Goal: Information Seeking & Learning: Learn about a topic

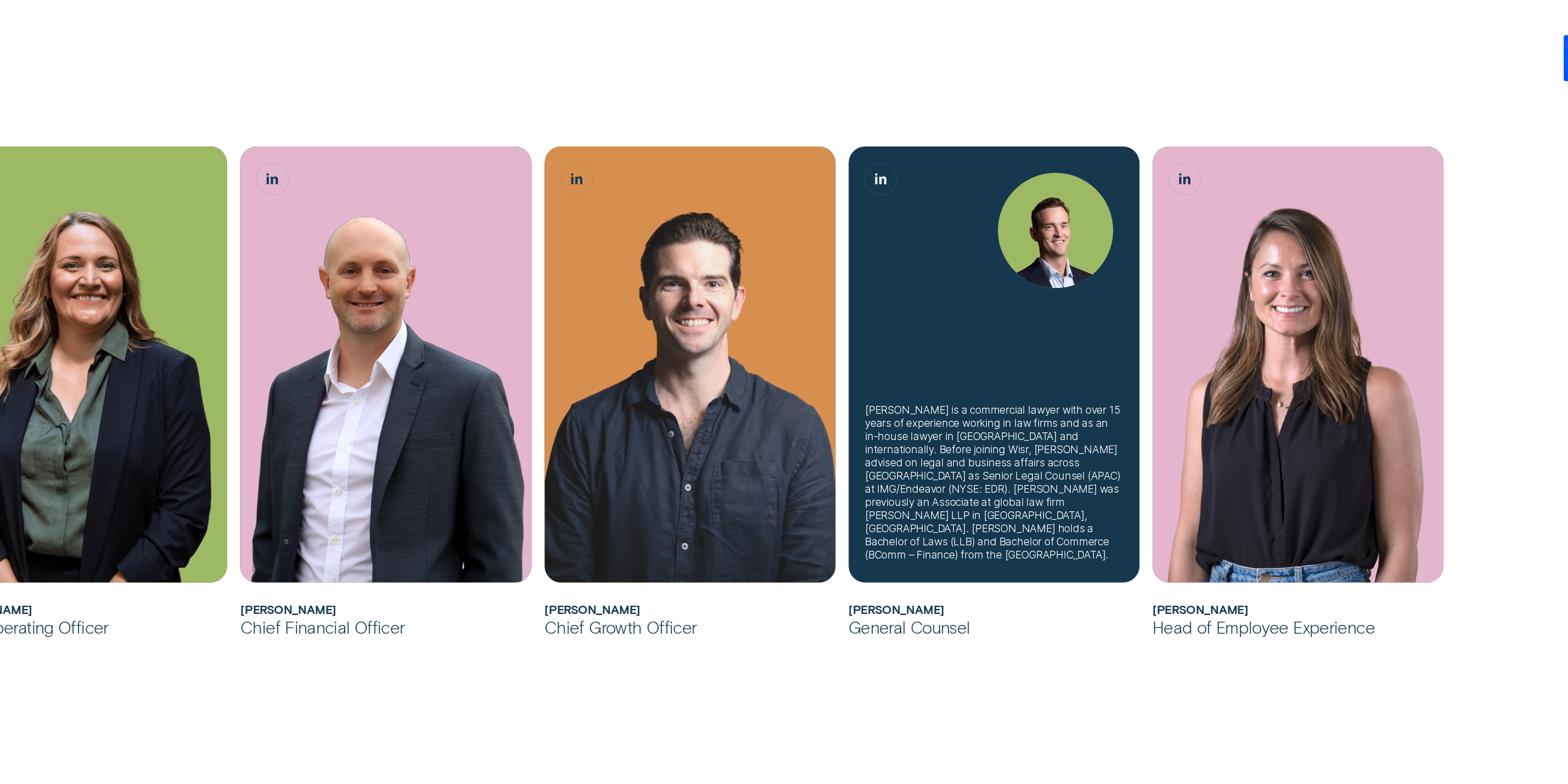
scroll to position [823, 0]
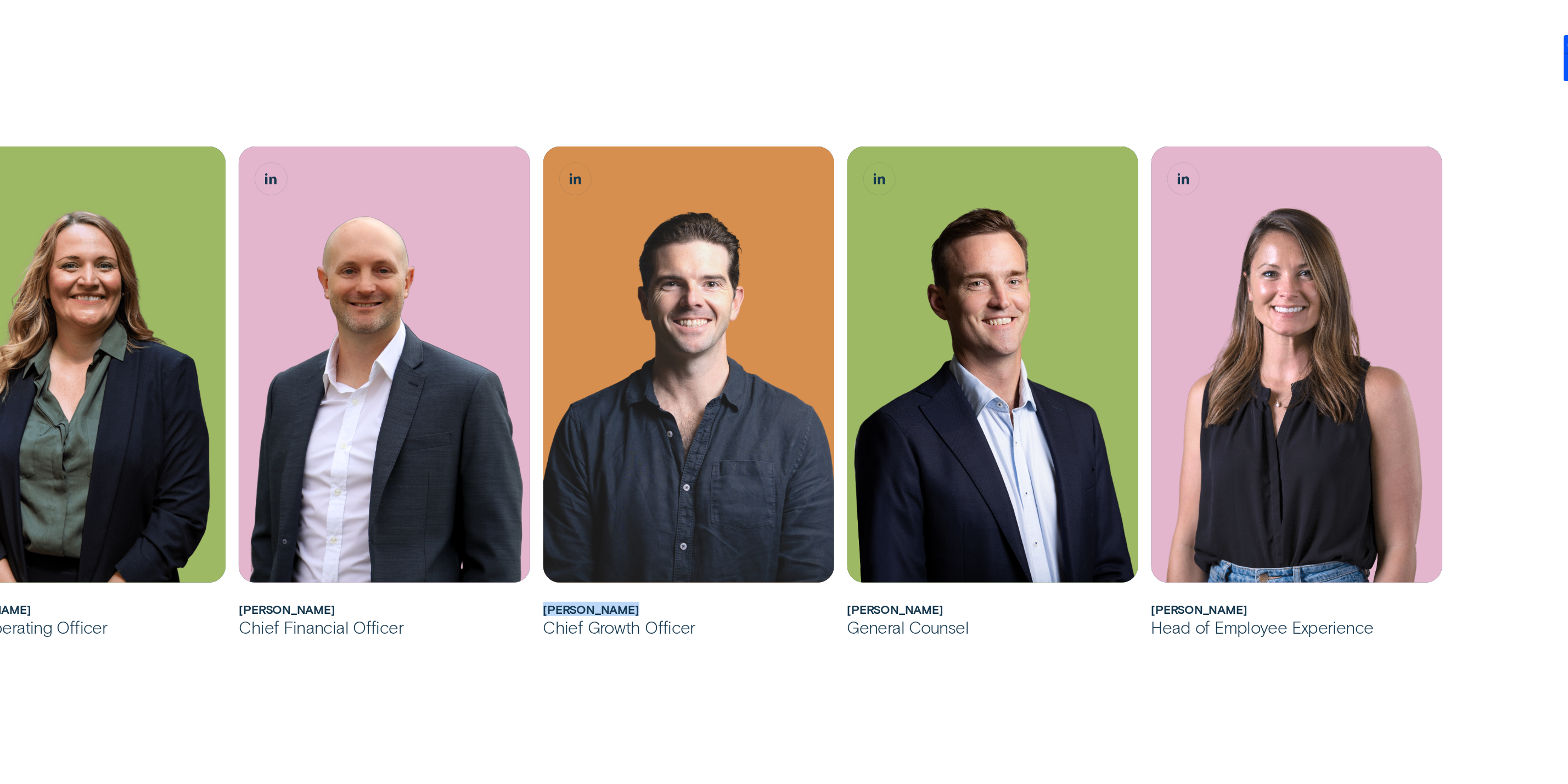
drag, startPoint x: 541, startPoint y: 609, endPoint x: 708, endPoint y: 605, distance: 167.0
click at [708, 605] on li "[PERSON_NAME] has over 15 years of experience building brands, delivering growt…" at bounding box center [689, 392] width 304 height 491
copy h2 "[PERSON_NAME]"
click at [533, 690] on div "[PERSON_NAME] has over 20 years of experience in Financial Services across cons…" at bounding box center [784, 171] width 1568 height 1247
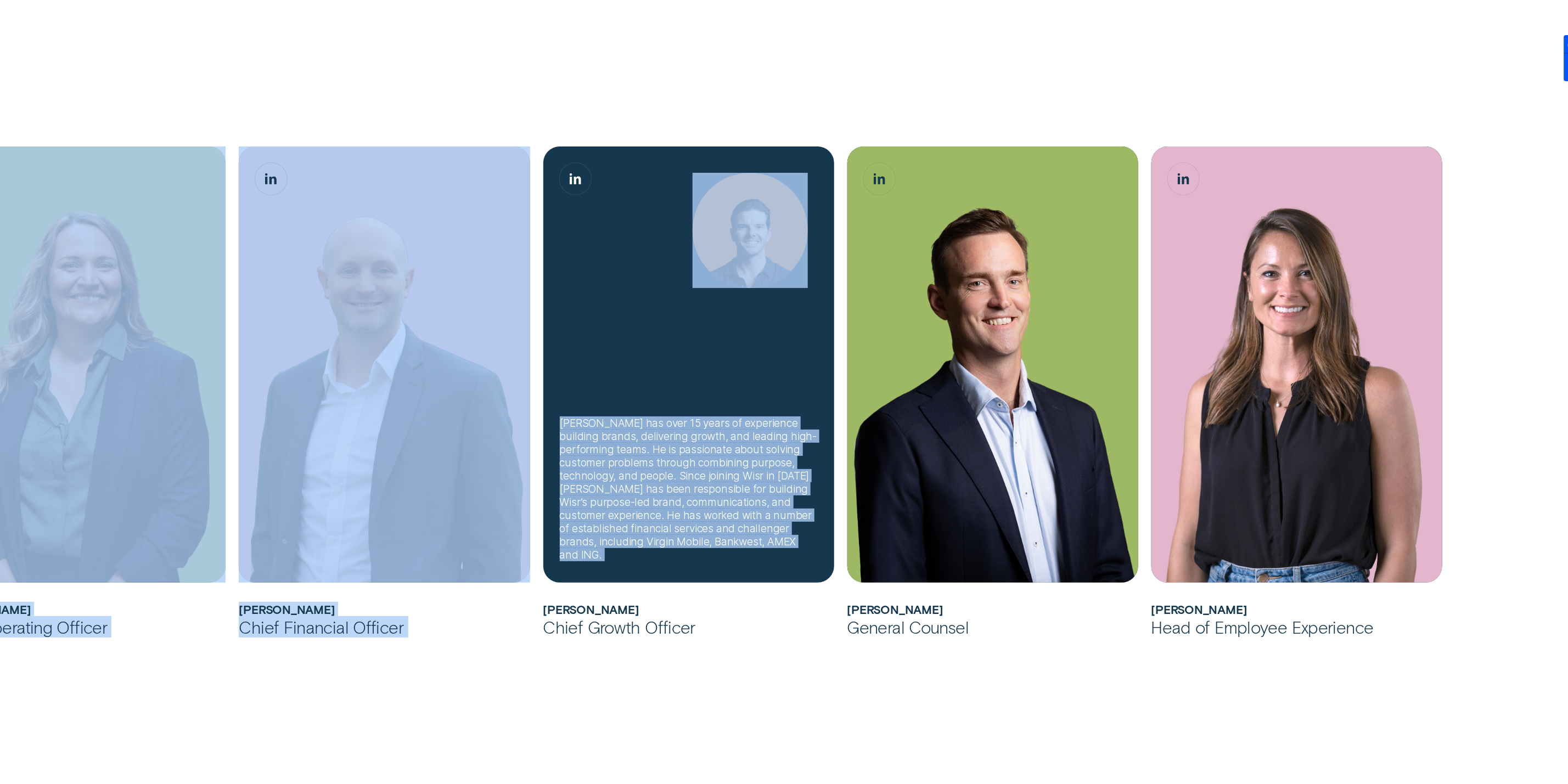
drag, startPoint x: 323, startPoint y: 91, endPoint x: 788, endPoint y: 162, distance: 470.4
click at [788, 162] on div "[PERSON_NAME] has over 20 years of experience in Financial Services across cons…" at bounding box center [784, 171] width 1568 height 1247
click at [560, 346] on div "[PERSON_NAME] has over 15 years of experience building brands, delivering growt…" at bounding box center [689, 365] width 291 height 436
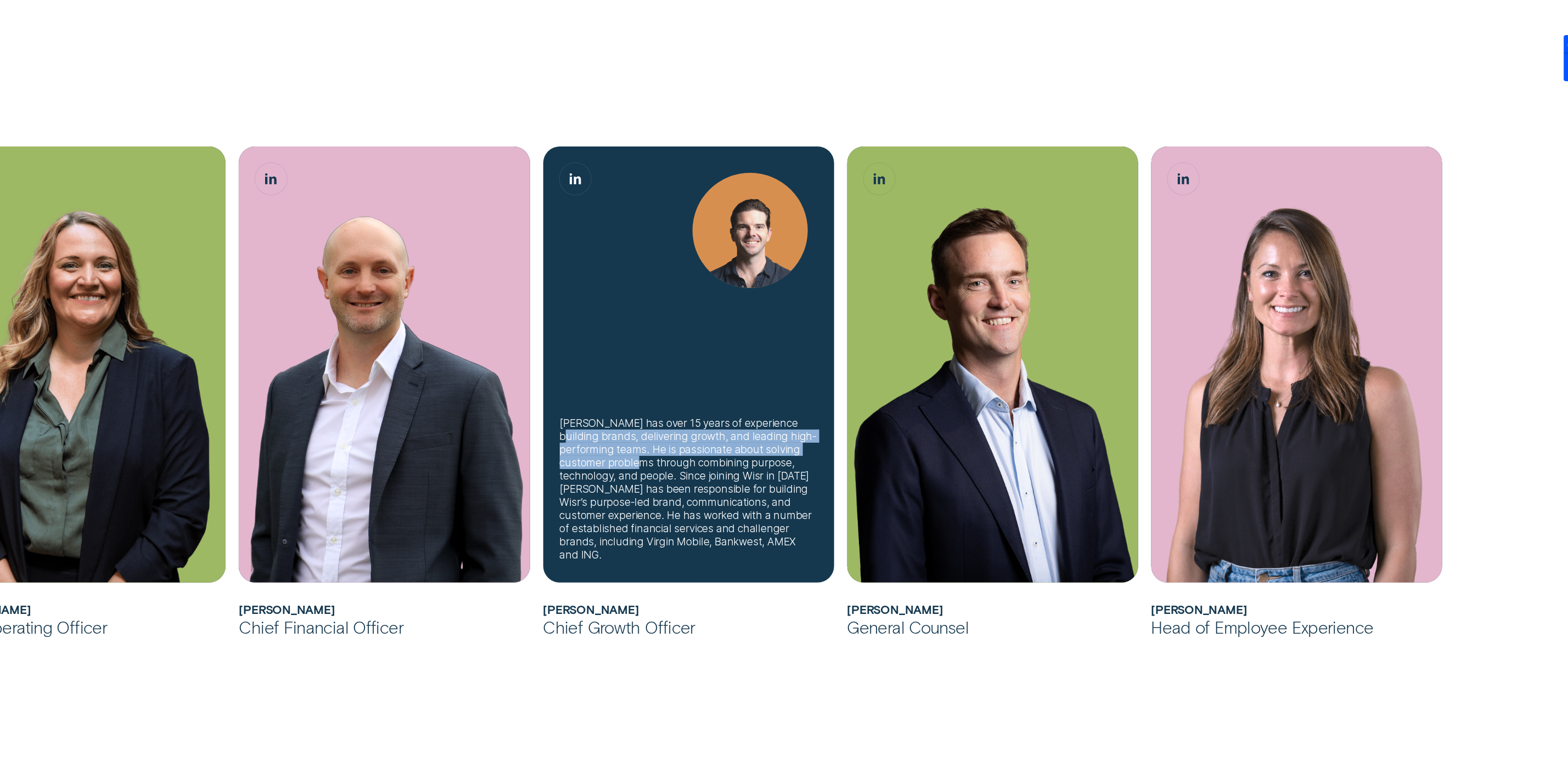
drag, startPoint x: 552, startPoint y: 452, endPoint x: 680, endPoint y: 471, distance: 129.4
click at [680, 471] on div "[PERSON_NAME] has over 15 years of experience building brands, delivering growt…" at bounding box center [689, 365] width 291 height 436
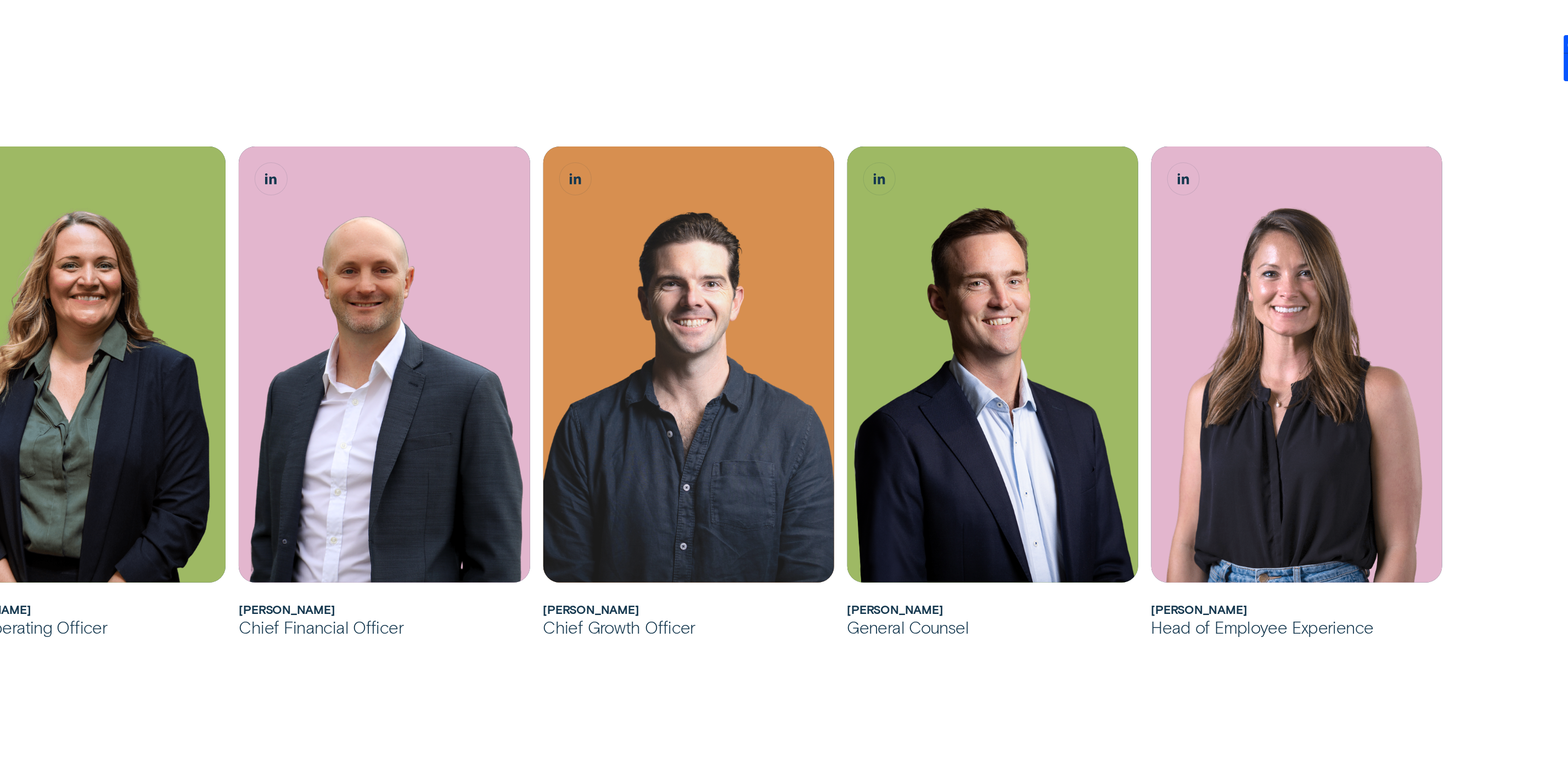
drag, startPoint x: 411, startPoint y: 700, endPoint x: 416, endPoint y: 687, distance: 13.9
click at [411, 700] on div "[PERSON_NAME] has over 20 years of experience in Financial Services across cons…" at bounding box center [784, 171] width 1568 height 1247
drag, startPoint x: 427, startPoint y: 659, endPoint x: 603, endPoint y: 657, distance: 176.0
click at [603, 657] on div "[PERSON_NAME] has over 20 years of experience in Financial Services across cons…" at bounding box center [784, 171] width 1568 height 1247
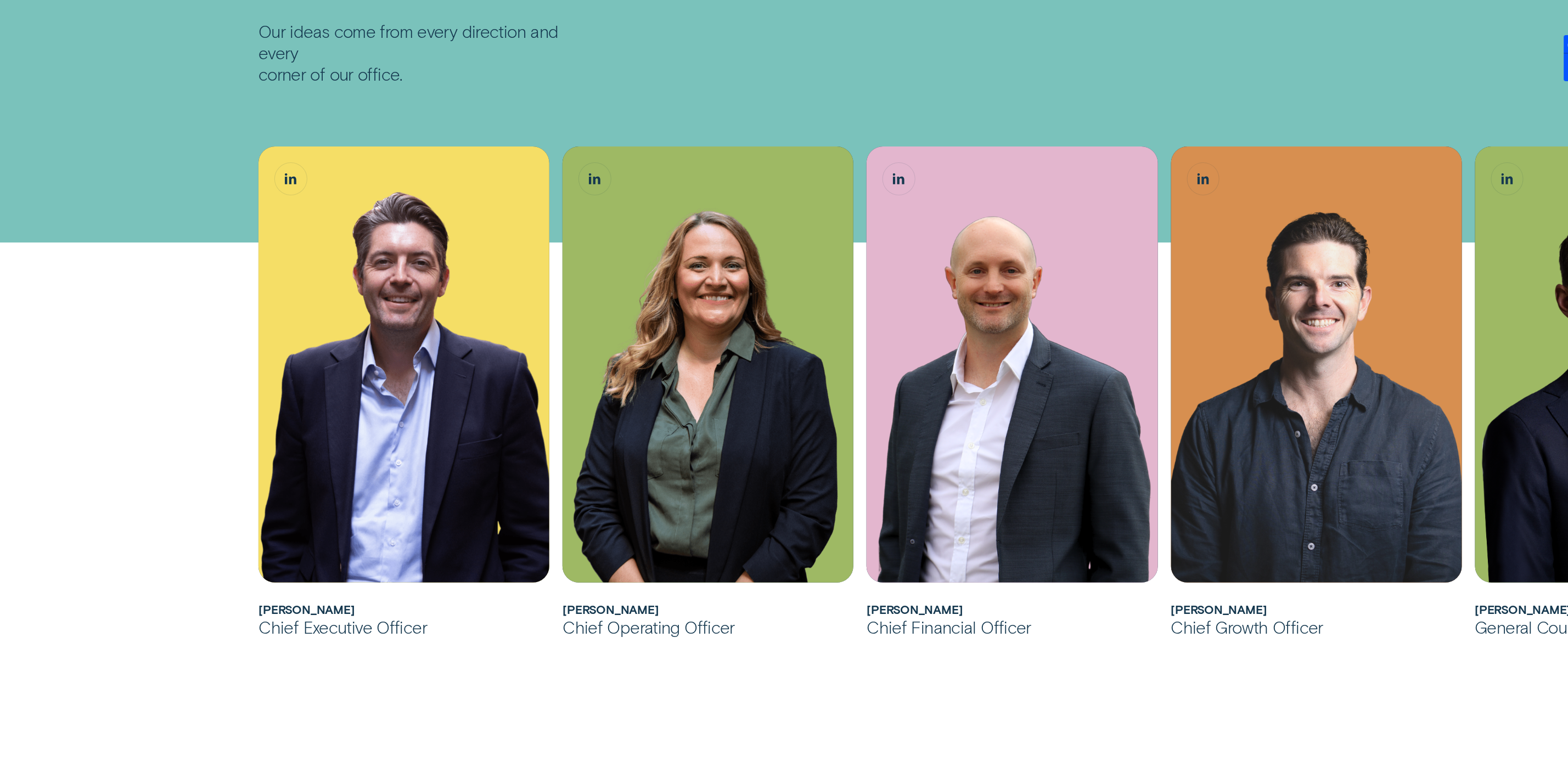
scroll to position [329, 0]
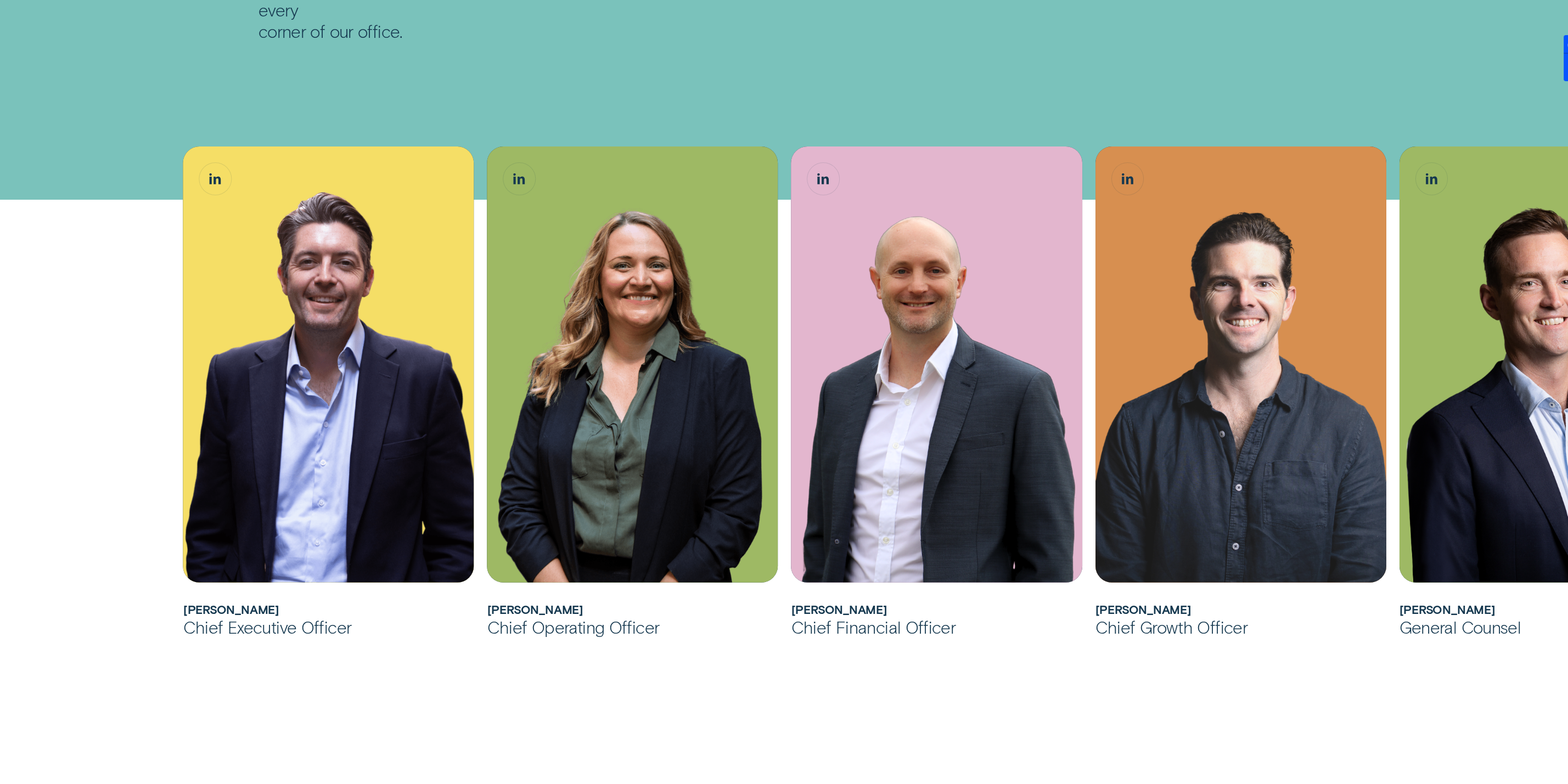
drag, startPoint x: 0, startPoint y: 387, endPoint x: 169, endPoint y: 415, distance: 171.3
click at [169, 415] on div "[PERSON_NAME] has over 20 years of experience in Financial Services across cons…" at bounding box center [784, 665] width 1568 height 1247
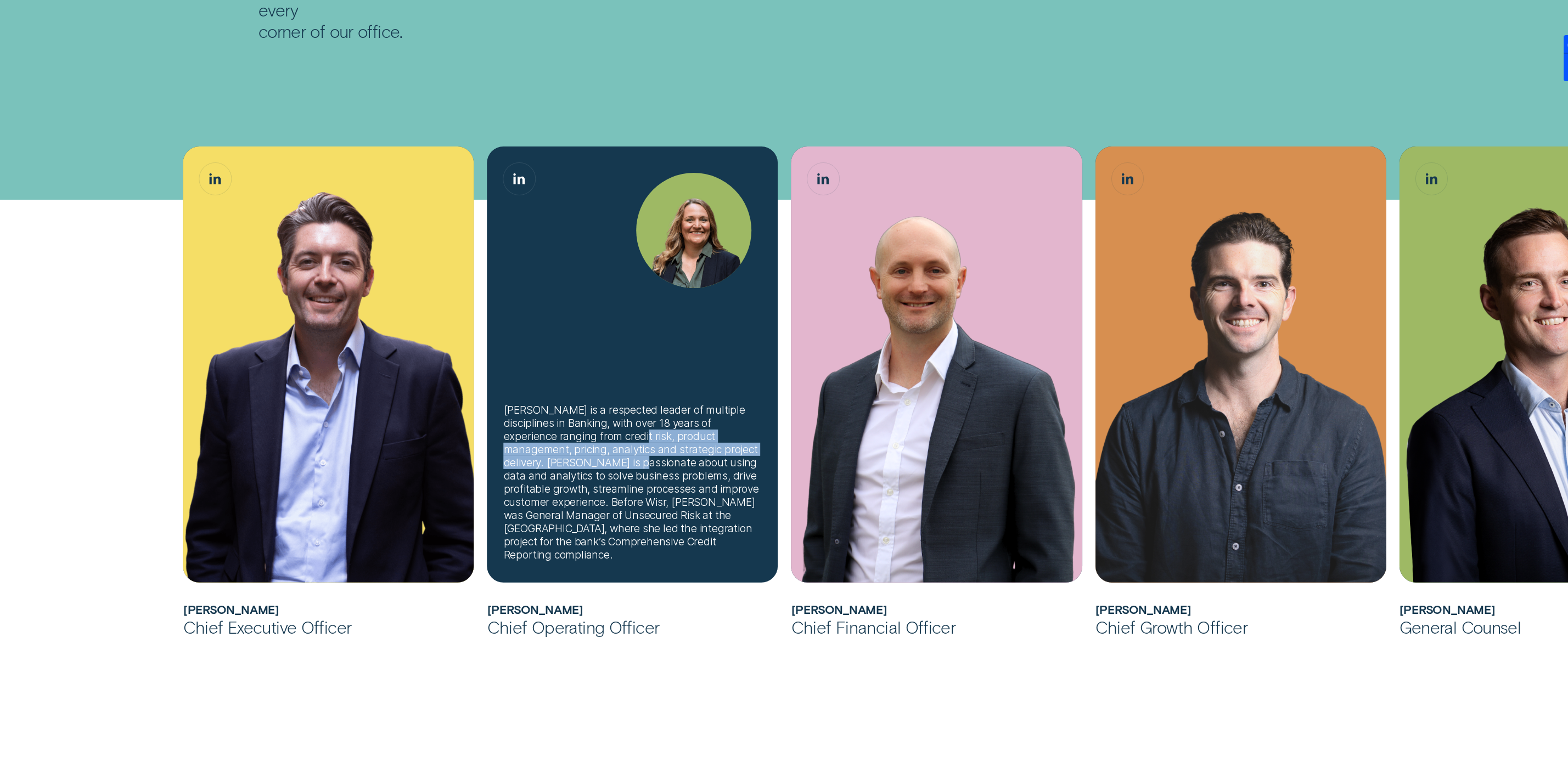
drag, startPoint x: 579, startPoint y: 447, endPoint x: 583, endPoint y: 470, distance: 23.3
click at [583, 470] on div "[PERSON_NAME] is a respected leader of multiple disciplines in Banking, with ov…" at bounding box center [633, 483] width 258 height 158
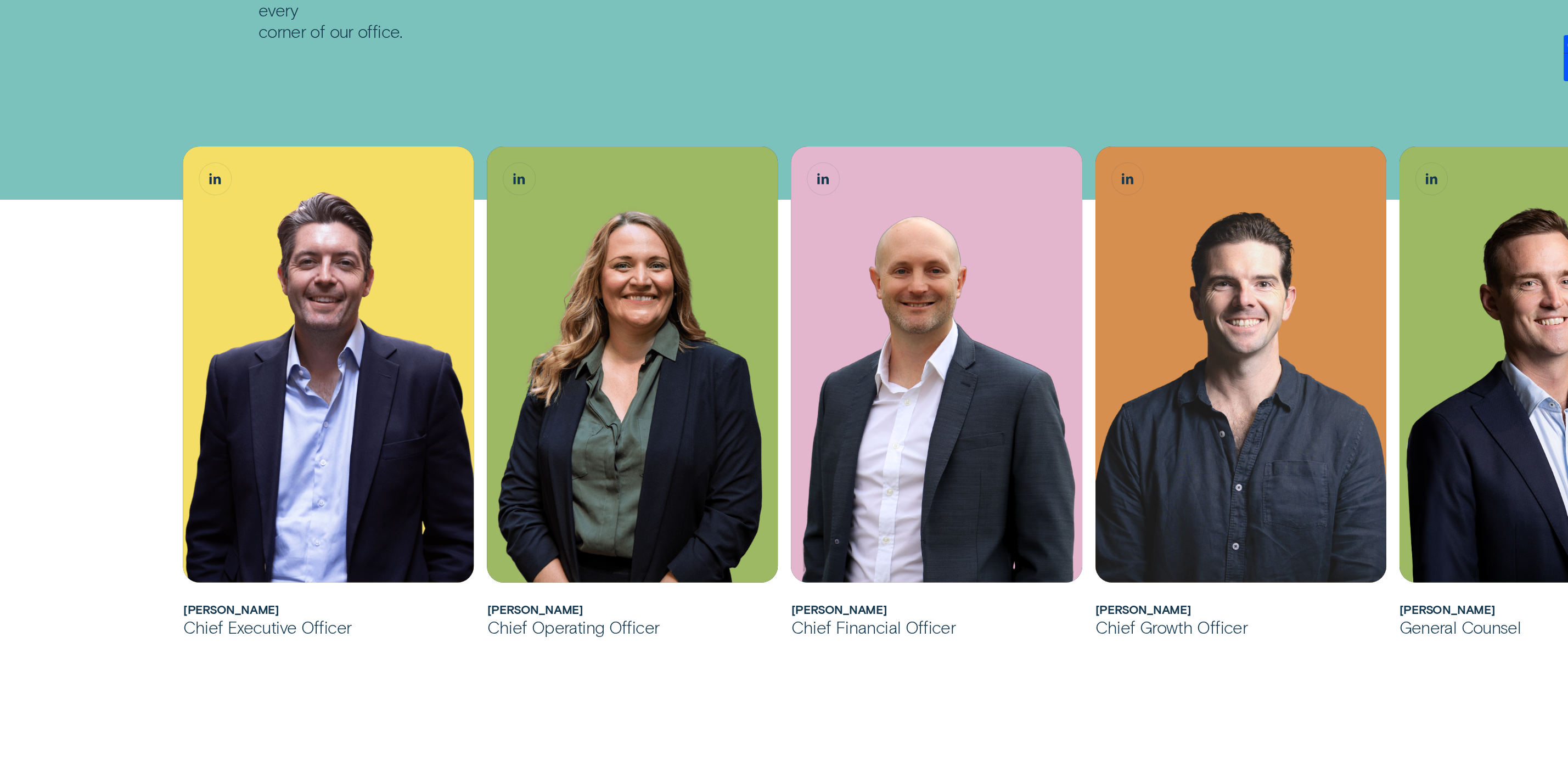
drag, startPoint x: 483, startPoint y: 600, endPoint x: 608, endPoint y: 600, distance: 125.0
click at [608, 600] on li "[PERSON_NAME] is a respected leader of multiple disciplines in Banking, with ov…" at bounding box center [633, 392] width 304 height 491
copy h2 "[PERSON_NAME]"
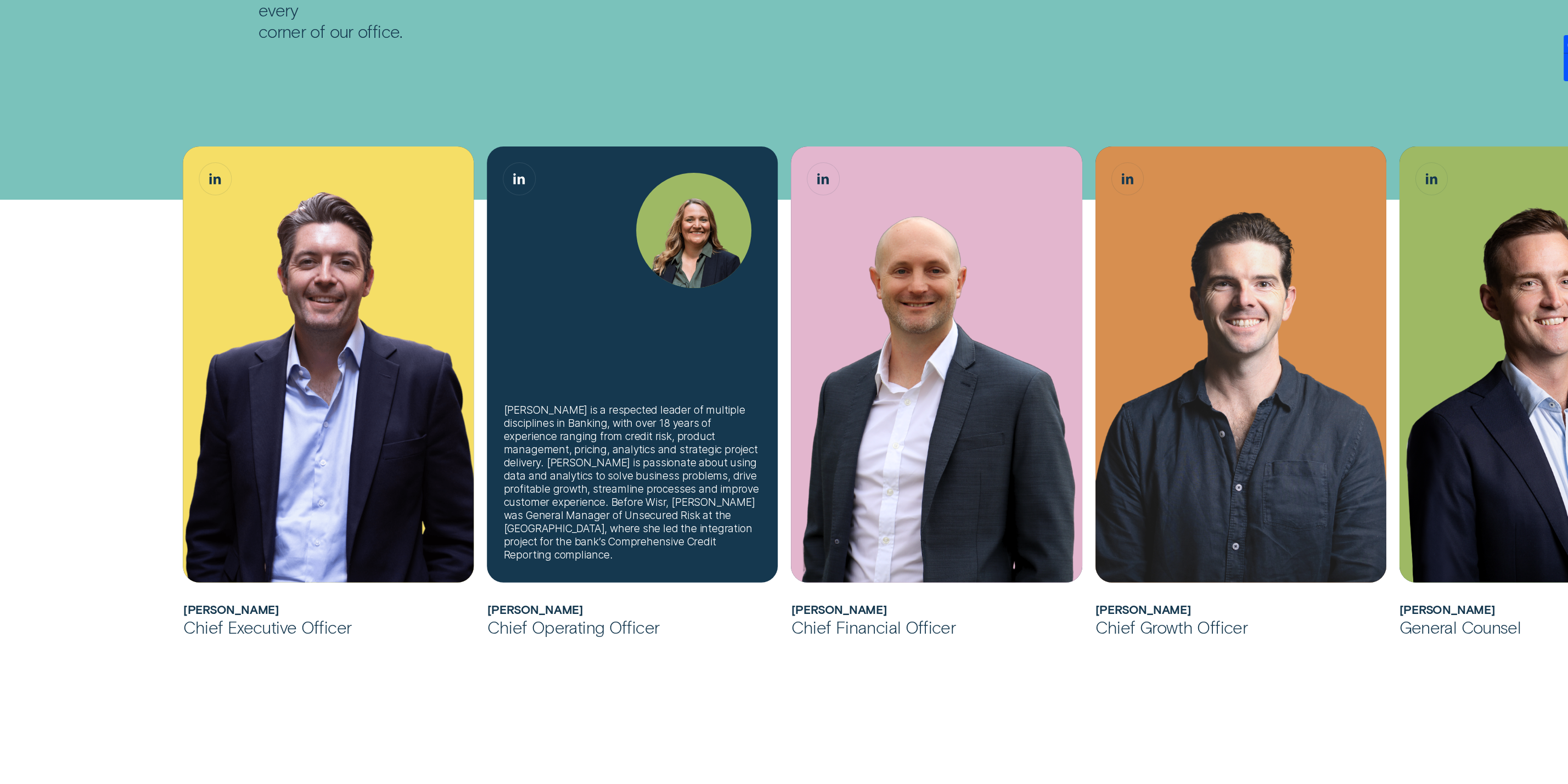
click at [660, 421] on div "[PERSON_NAME] is a respected leader of multiple disciplines in Banking, with ov…" at bounding box center [633, 483] width 258 height 158
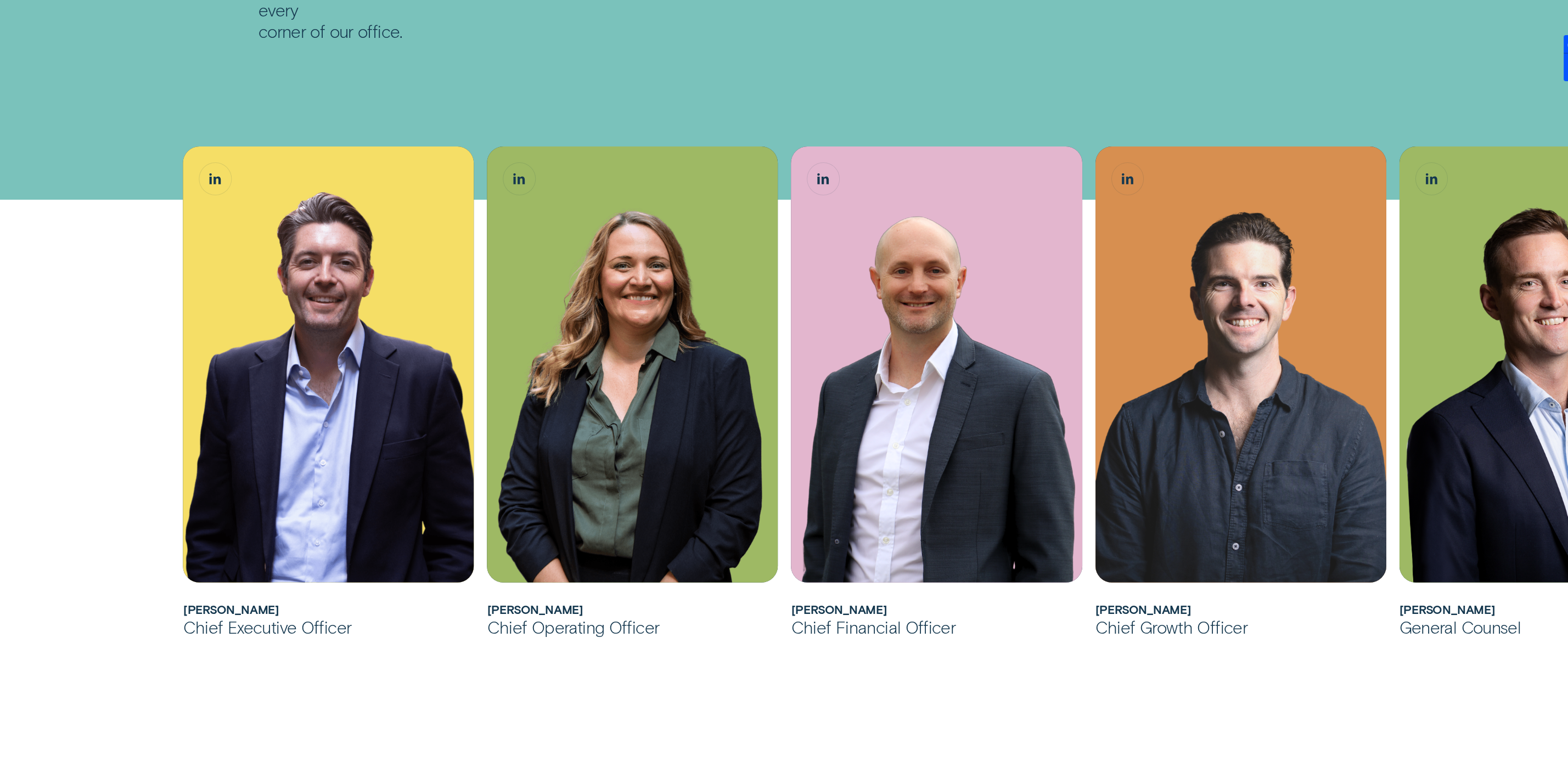
drag, startPoint x: 1493, startPoint y: 81, endPoint x: 1130, endPoint y: 83, distance: 363.0
click at [1130, 83] on div "[PERSON_NAME] has over 20 years of experience in Financial Services across cons…" at bounding box center [784, 665] width 1568 height 1247
drag, startPoint x: 25, startPoint y: 638, endPoint x: 84, endPoint y: 633, distance: 59.2
click at [30, 636] on div "[PERSON_NAME] has over 20 years of experience in Financial Services across cons…" at bounding box center [784, 665] width 1568 height 1247
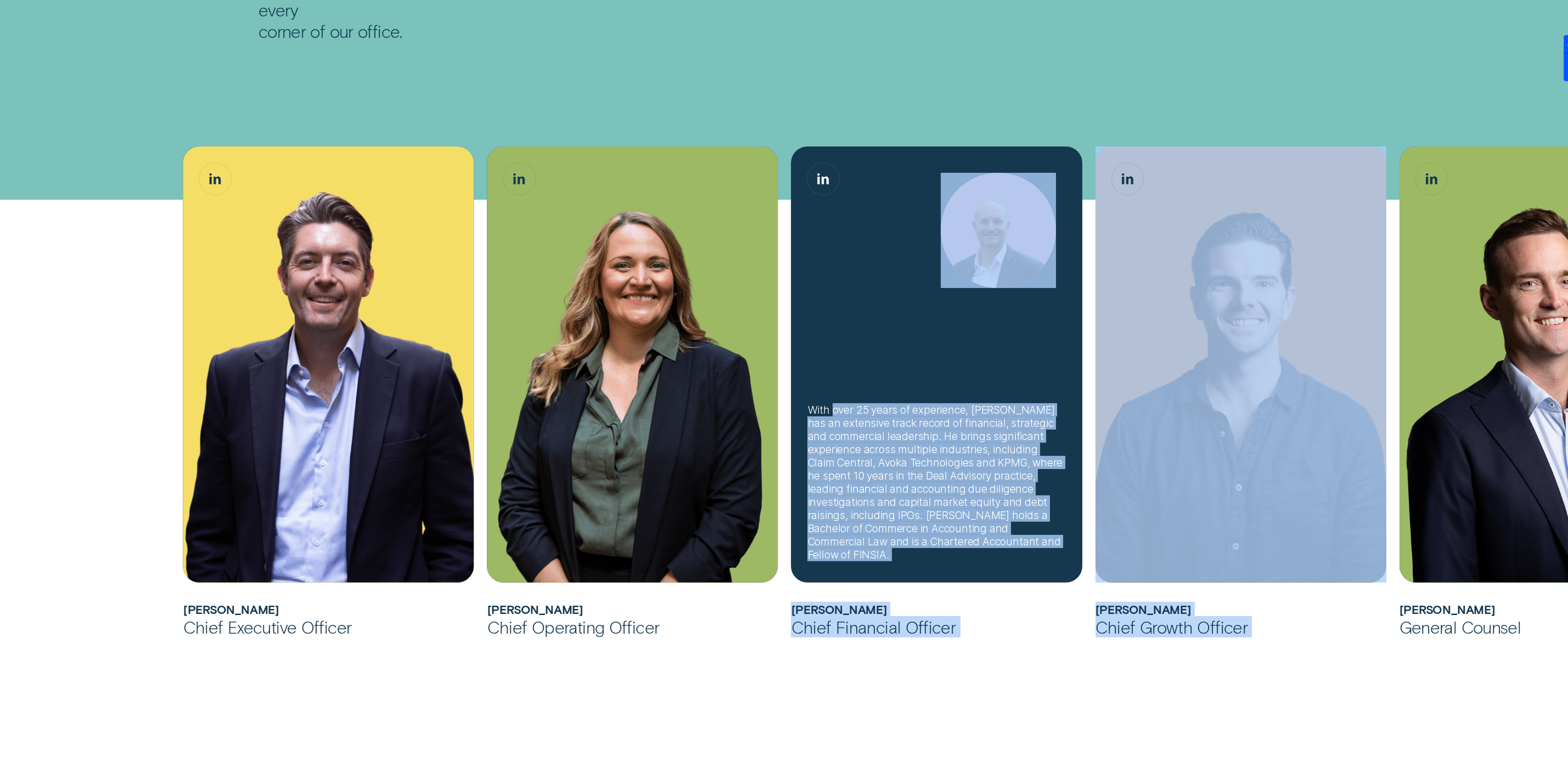
drag, startPoint x: 1502, startPoint y: 405, endPoint x: 833, endPoint y: 393, distance: 669.1
click at [833, 393] on ul "[PERSON_NAME] has over 20 years of experience in Financial Services across cons…" at bounding box center [709, 392] width 1064 height 491
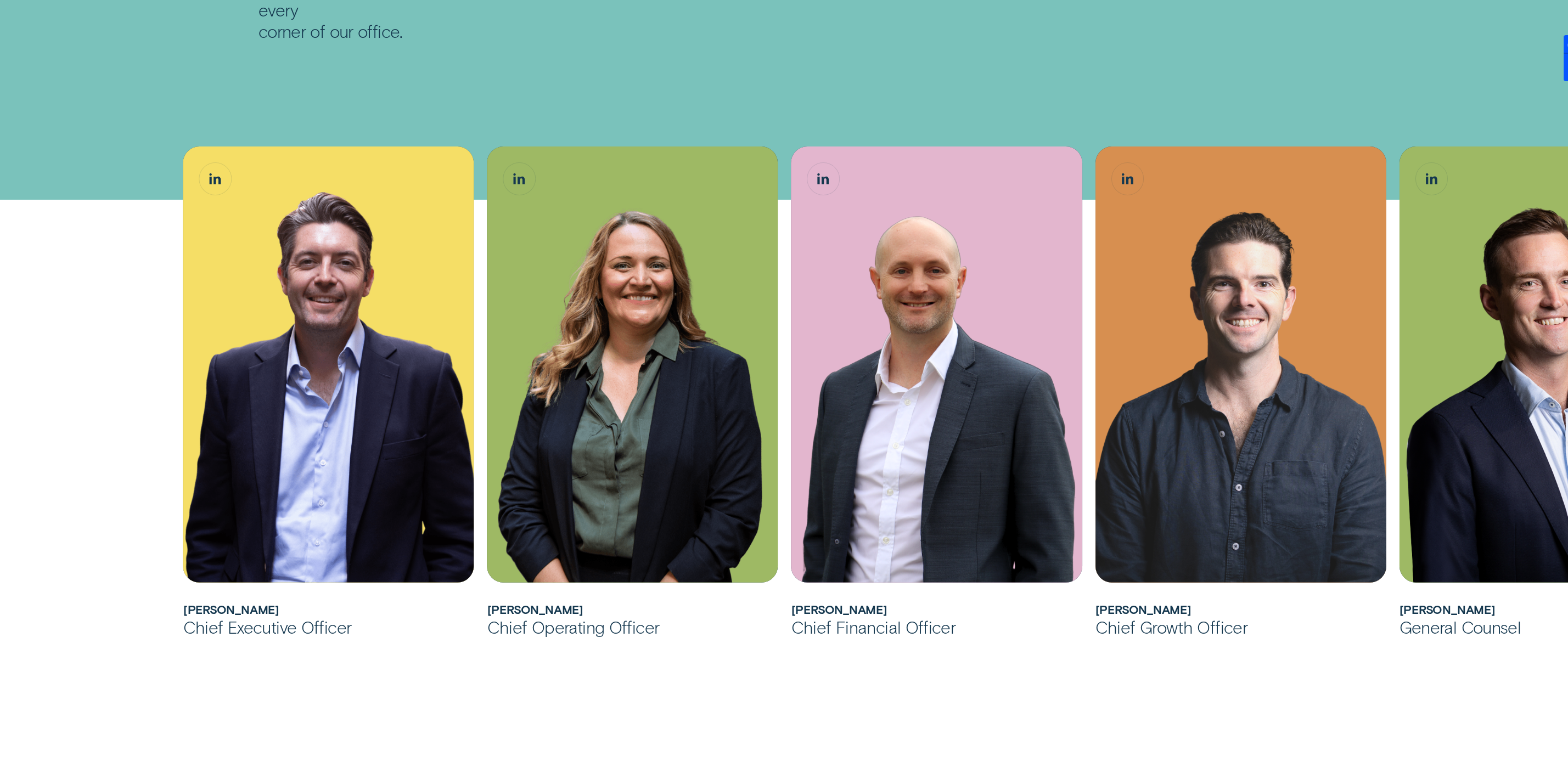
drag, startPoint x: 1335, startPoint y: 726, endPoint x: 1355, endPoint y: 712, distance: 24.4
click at [1339, 722] on div "[PERSON_NAME] has over 20 years of experience in Financial Services across cons…" at bounding box center [784, 665] width 1568 height 1247
drag, startPoint x: 1365, startPoint y: 673, endPoint x: 771, endPoint y: 682, distance: 594.1
click at [699, 667] on div "[PERSON_NAME] has over 20 years of experience in Financial Services across cons…" at bounding box center [784, 665] width 1568 height 1247
drag, startPoint x: 1270, startPoint y: 723, endPoint x: 596, endPoint y: 725, distance: 674.0
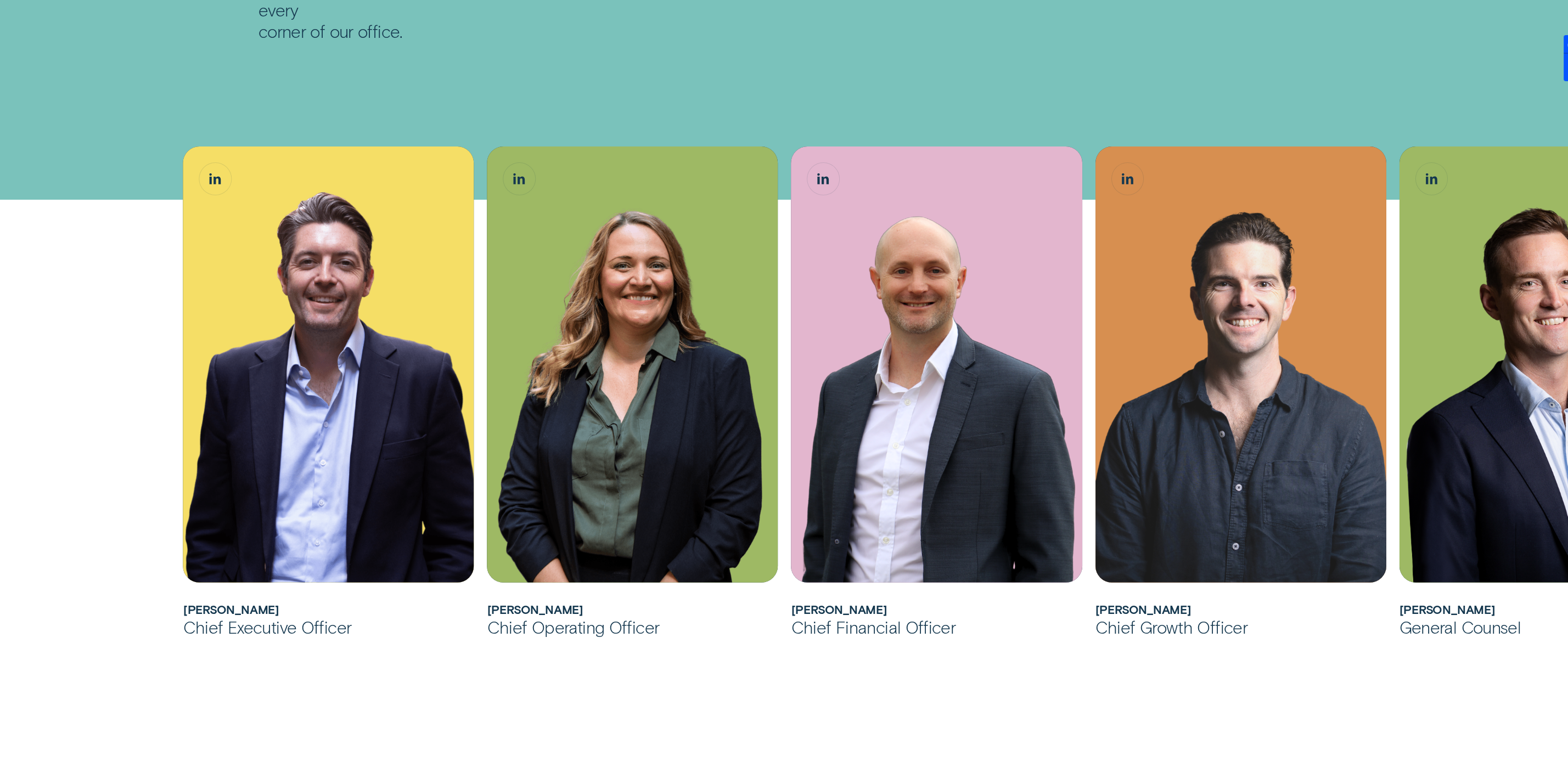
click at [596, 725] on div "[PERSON_NAME] has over 20 years of experience in Financial Services across cons…" at bounding box center [784, 665] width 1568 height 1247
drag, startPoint x: 592, startPoint y: 726, endPoint x: 295, endPoint y: 694, distance: 298.7
click at [346, 702] on div "[PERSON_NAME] has over 20 years of experience in Financial Services across cons…" at bounding box center [784, 665] width 1568 height 1247
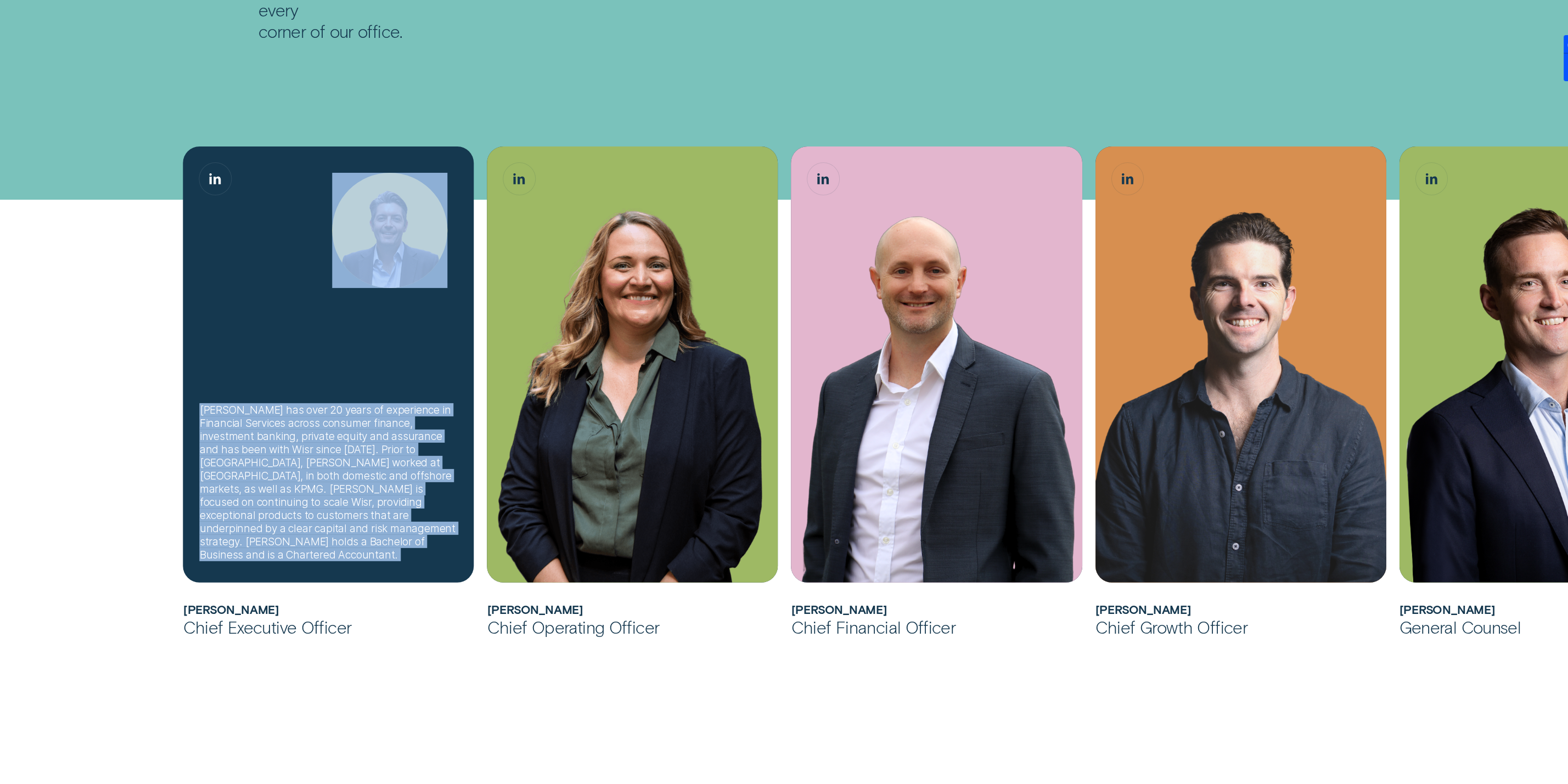
drag, startPoint x: 0, startPoint y: 371, endPoint x: 433, endPoint y: 453, distance: 440.7
click at [433, 453] on div "[PERSON_NAME] has over 20 years of experience in Financial Services across cons…" at bounding box center [784, 665] width 1568 height 1247
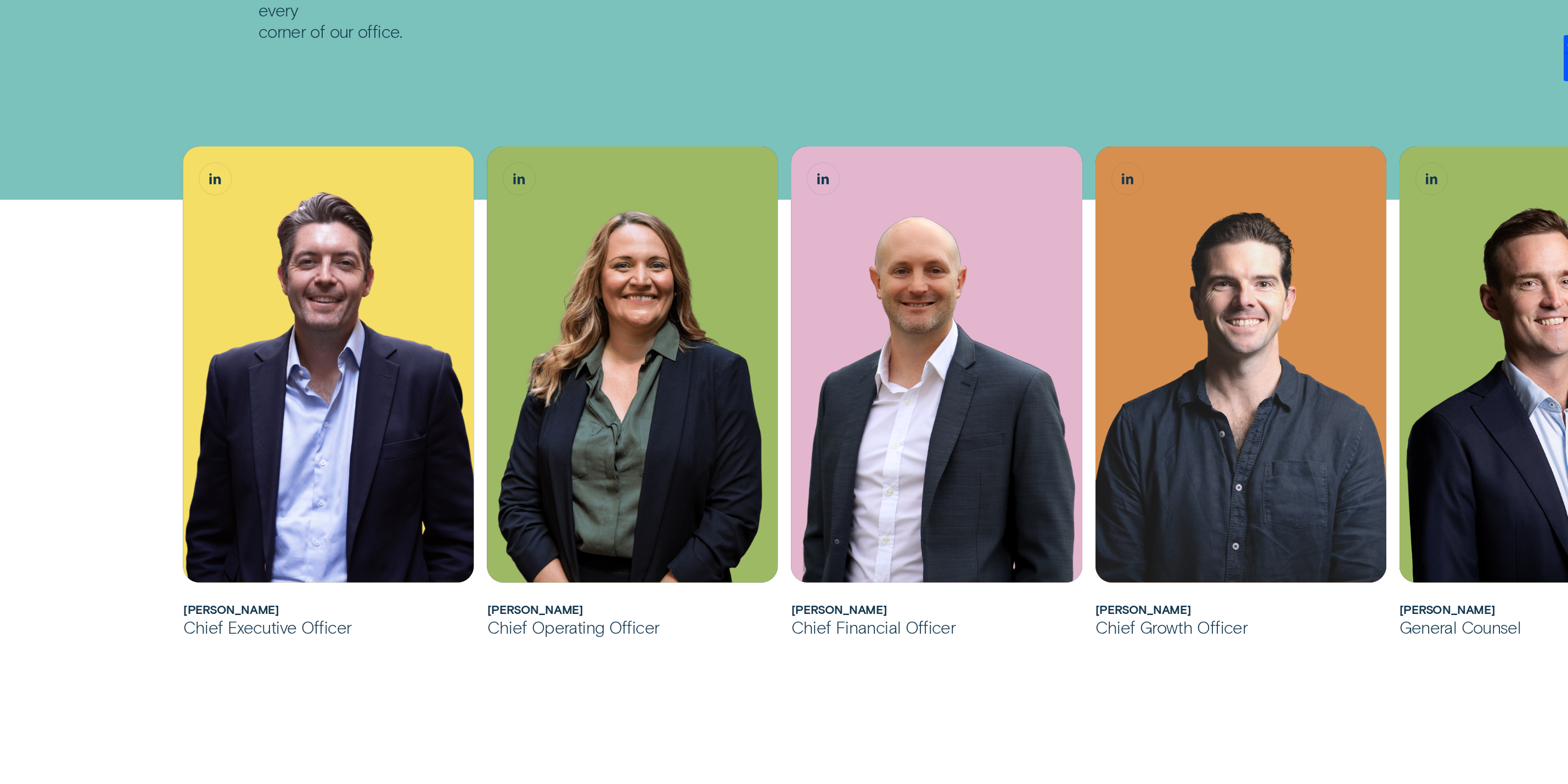
click at [1486, 85] on div "[PERSON_NAME] has over 20 years of experience in Financial Services across cons…" at bounding box center [784, 665] width 1568 height 1247
drag, startPoint x: 1485, startPoint y: 85, endPoint x: 1111, endPoint y: 81, distance: 374.0
click at [1095, 81] on div "[PERSON_NAME] has over 20 years of experience in Financial Services across cons…" at bounding box center [784, 665] width 1568 height 1247
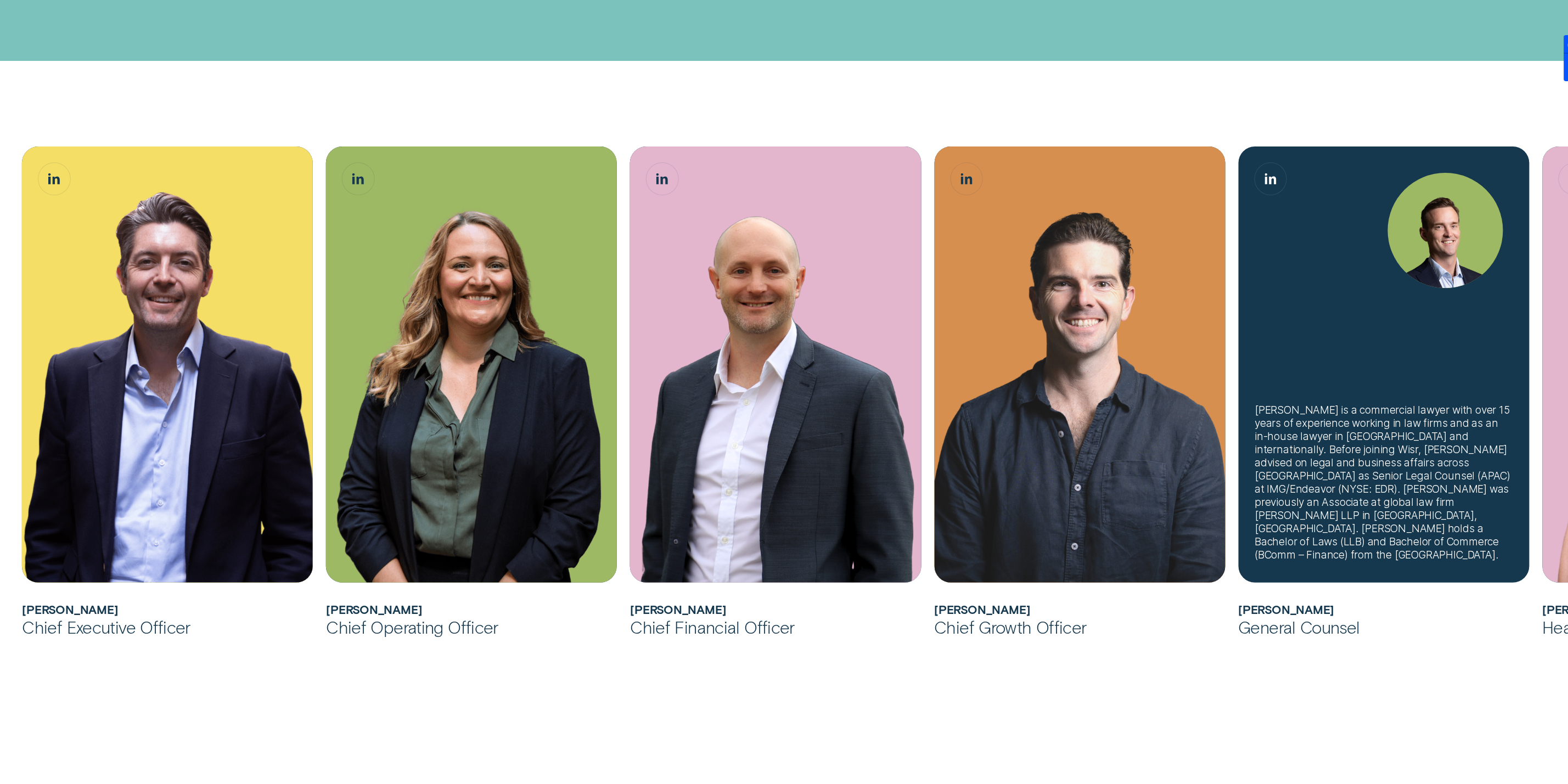
scroll to position [473, 0]
